Goal: Task Accomplishment & Management: Use online tool/utility

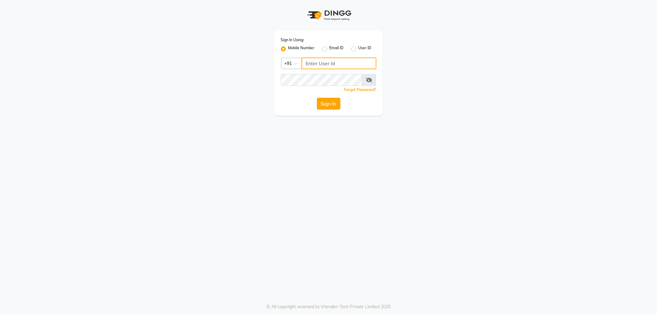
type input "9910640098"
click at [328, 103] on button "Sign In" at bounding box center [328, 104] width 23 height 12
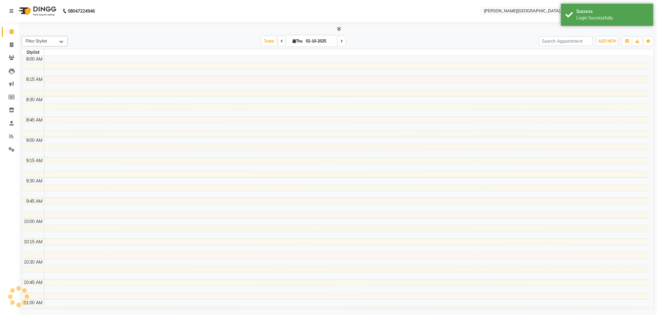
select select "en"
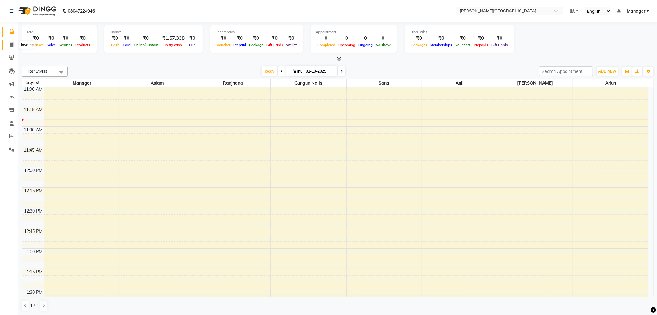
click at [12, 44] on icon at bounding box center [11, 44] width 3 height 5
select select "service"
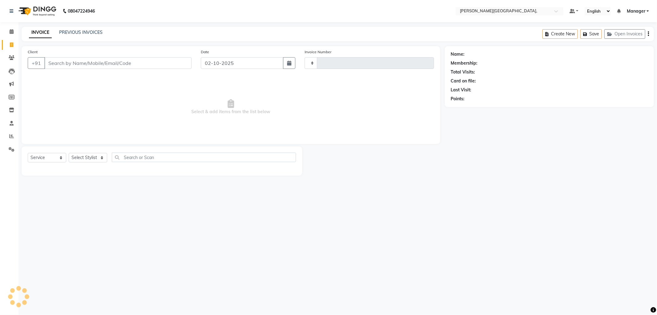
type input "2796"
select select "6483"
click at [99, 158] on select "Select Stylist Anil Arjun Aslam gungun nails Manager ranjhana Sana shahrukh" at bounding box center [88, 158] width 38 height 10
select select "49451"
click at [69, 153] on select "Select Stylist Anil Arjun Aslam gungun nails Manager ranjhana Sana shahrukh" at bounding box center [88, 158] width 38 height 10
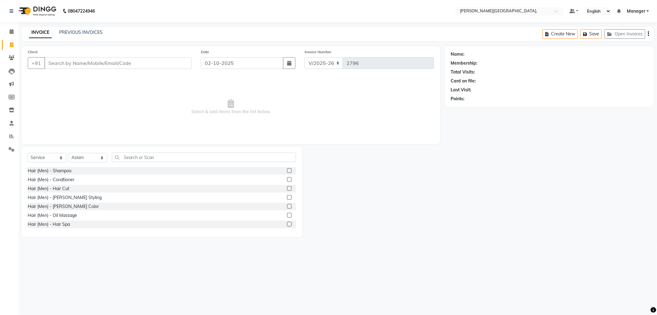
click at [287, 196] on label at bounding box center [289, 197] width 5 height 5
click at [287, 196] on input "checkbox" at bounding box center [289, 198] width 4 height 4
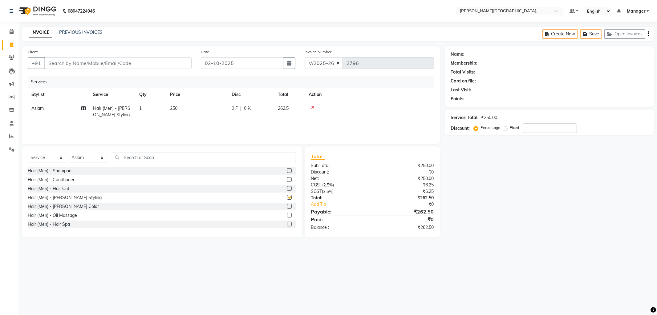
checkbox input "false"
click at [76, 65] on input "Client" at bounding box center [117, 63] width 147 height 12
click at [75, 64] on input "Client" at bounding box center [117, 63] width 147 height 12
type input "9"
type input "0"
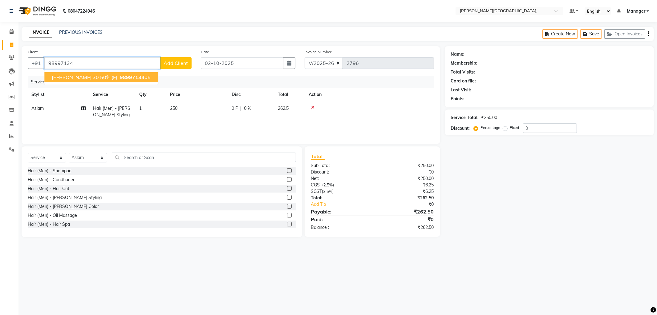
click at [120, 75] on span "98997134" at bounding box center [132, 77] width 25 height 6
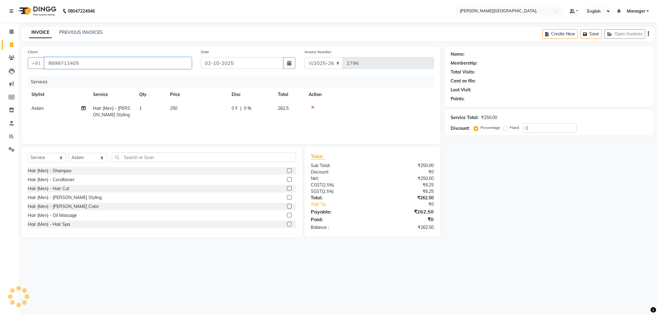
type input "9899713405"
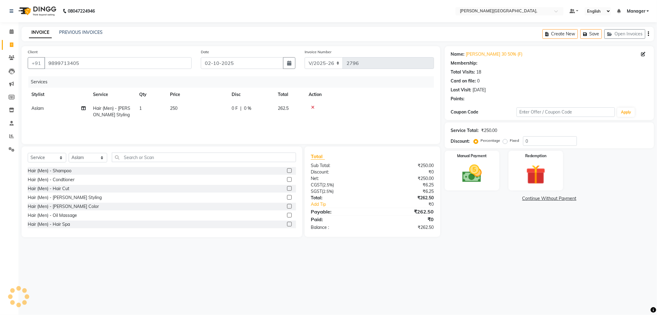
select select "1: Object"
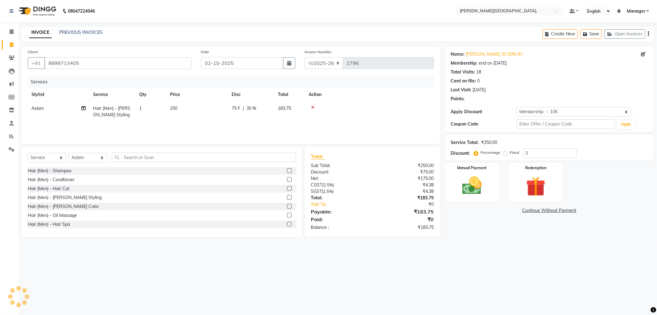
type input "30"
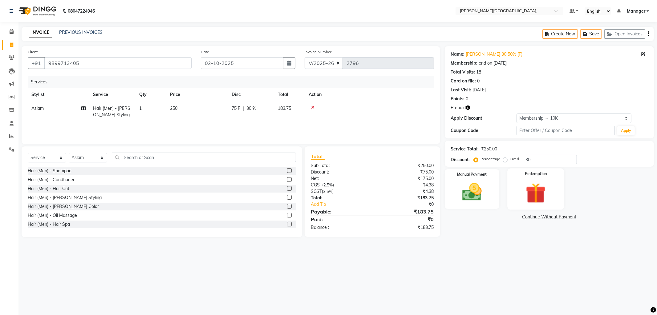
click at [545, 199] on img at bounding box center [535, 193] width 33 height 25
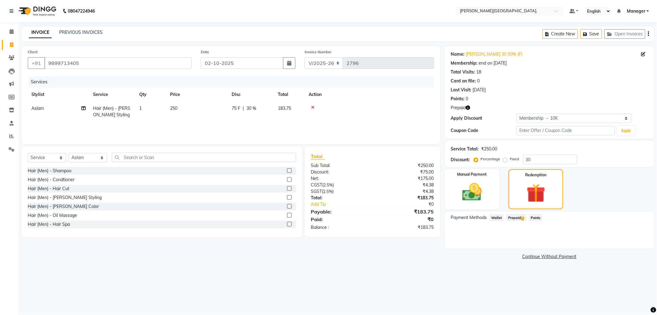
click at [512, 216] on span "Prepaid 1" at bounding box center [516, 217] width 20 height 7
click at [627, 241] on button "Add" at bounding box center [632, 242] width 22 height 10
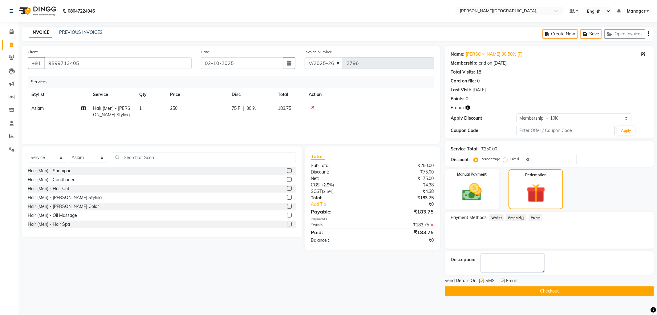
click at [550, 293] on button "Checkout" at bounding box center [548, 292] width 209 height 10
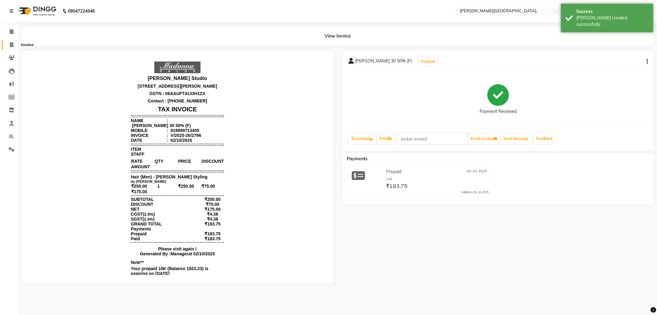
click at [11, 42] on icon at bounding box center [11, 44] width 3 height 5
select select "service"
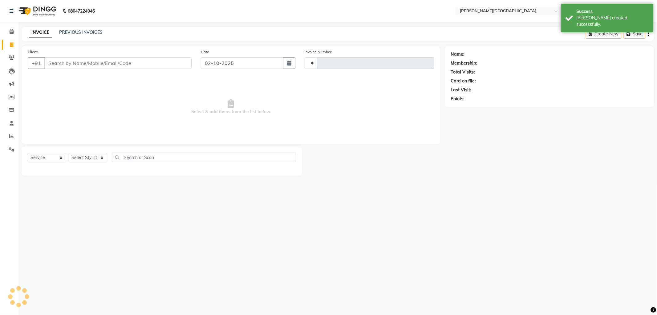
type input "2797"
select select "6483"
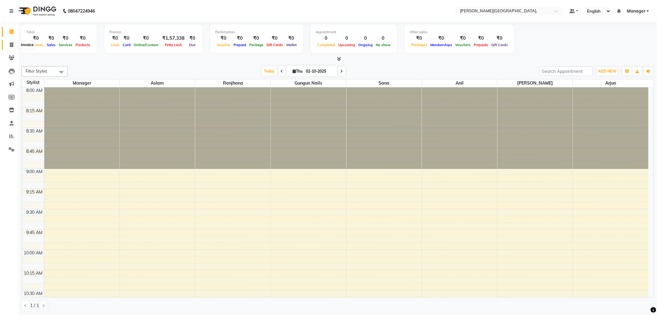
drag, startPoint x: 10, startPoint y: 44, endPoint x: 22, endPoint y: 40, distance: 12.9
click at [10, 44] on icon at bounding box center [11, 44] width 3 height 5
select select "6483"
select select "service"
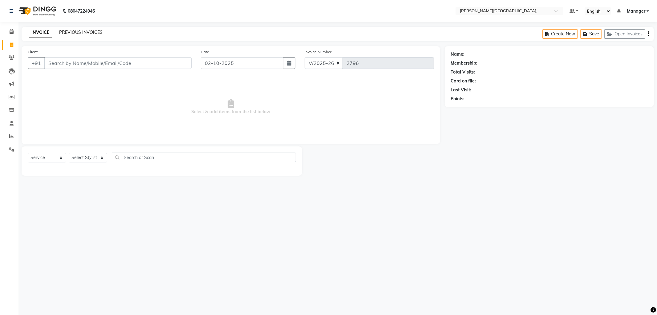
click at [85, 31] on link "PREVIOUS INVOICES" at bounding box center [80, 33] width 43 height 6
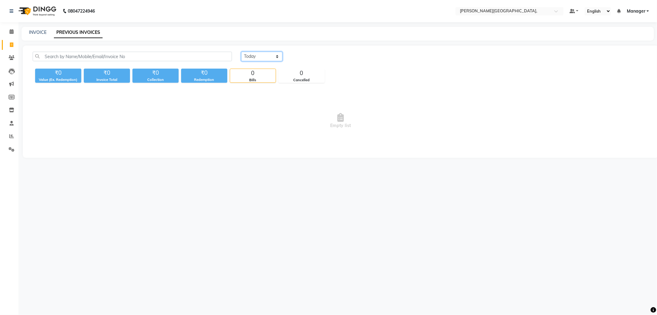
click at [278, 54] on select "[DATE] [DATE] Custom Range" at bounding box center [261, 57] width 41 height 10
select select "[DATE]"
click at [241, 52] on select "[DATE] [DATE] Custom Range" at bounding box center [261, 57] width 41 height 10
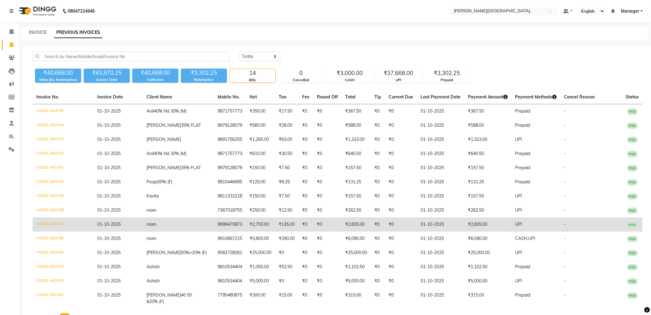
drag, startPoint x: 242, startPoint y: 105, endPoint x: 158, endPoint y: 220, distance: 142.6
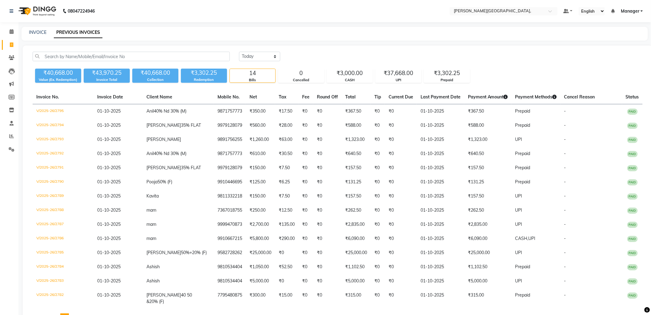
drag, startPoint x: 158, startPoint y: 220, endPoint x: 426, endPoint y: 28, distance: 330.2
click at [426, 28] on div "INVOICE PREVIOUS INVOICES" at bounding box center [335, 34] width 627 height 14
